Goal: Transaction & Acquisition: Purchase product/service

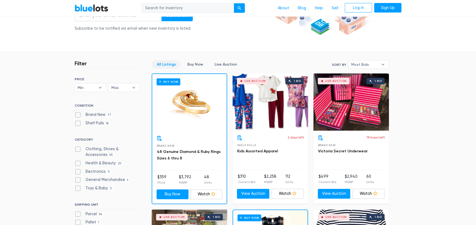
scroll to position [191, 0]
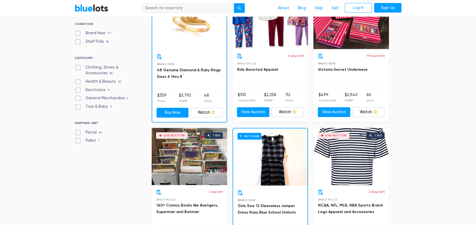
click at [80, 66] on label "Clothing, Shoes & Accessories 55" at bounding box center [107, 71] width 65 height 12
click at [78, 66] on Accessories"] "Clothing, Shoes & Accessories 55" at bounding box center [77, 67] width 4 height 4
checkbox Accessories"] "true"
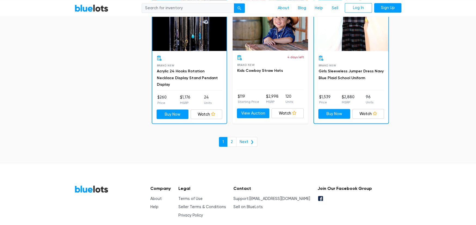
scroll to position [2375, 0]
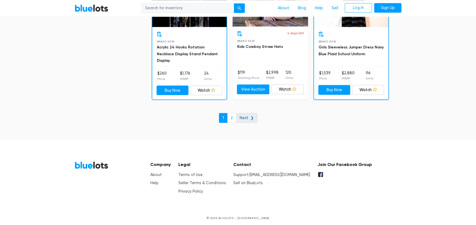
click at [245, 114] on link "Next ❯" at bounding box center [246, 118] width 21 height 10
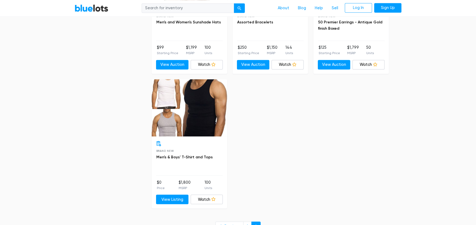
scroll to position [680, 0]
